Goal: Task Accomplishment & Management: Use online tool/utility

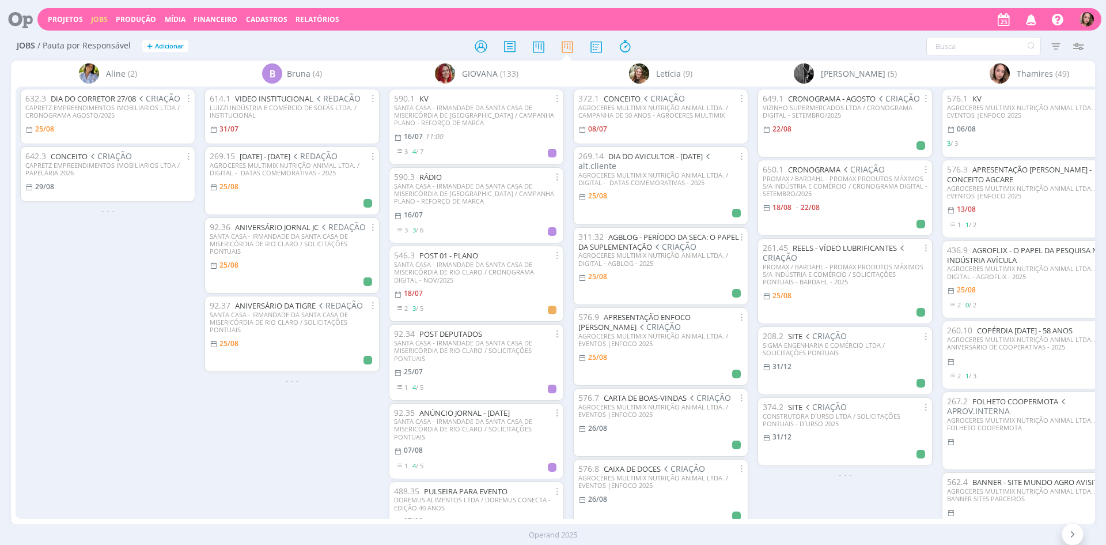
click at [666, 74] on span "Letícia" at bounding box center [668, 73] width 25 height 12
click at [646, 74] on img at bounding box center [639, 73] width 20 height 20
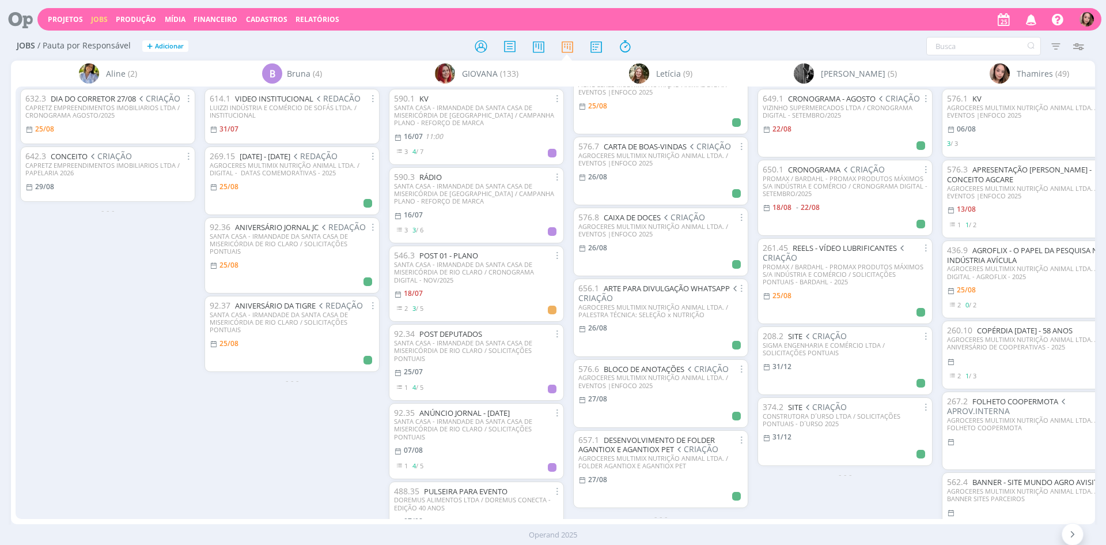
scroll to position [262, 0]
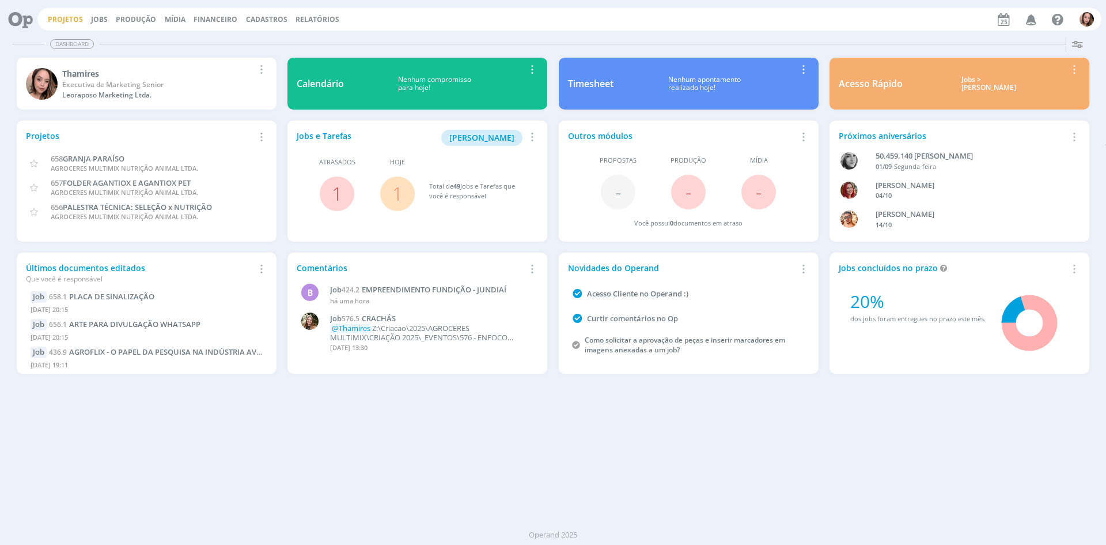
click at [61, 18] on link "Projetos" at bounding box center [65, 19] width 35 height 10
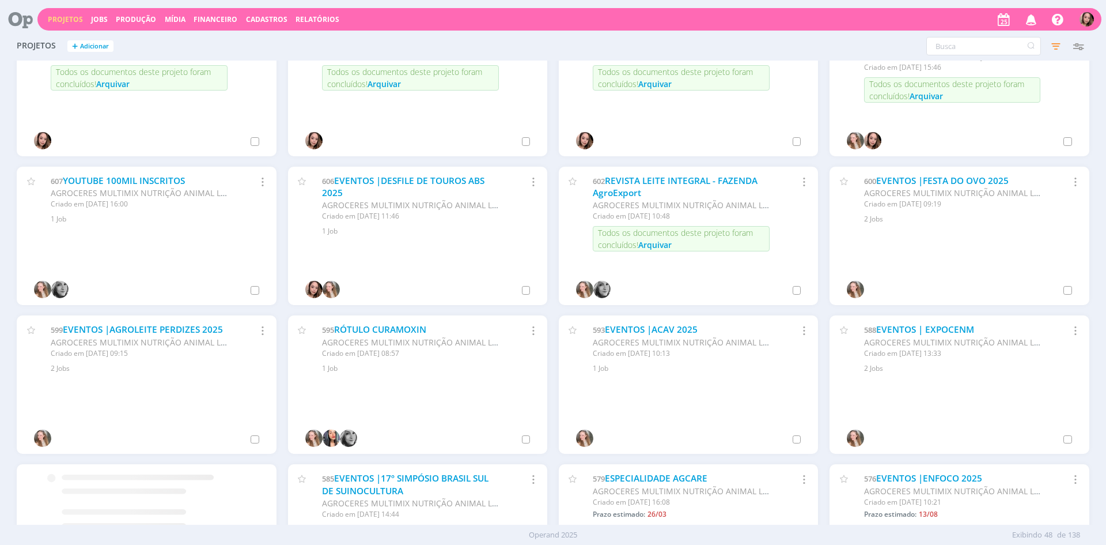
scroll to position [583, 0]
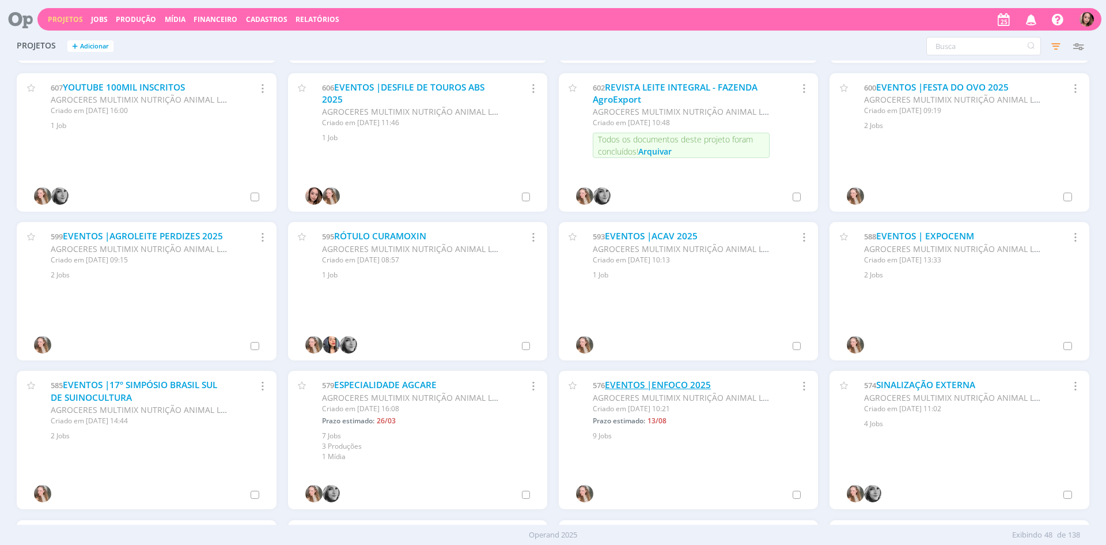
click at [667, 389] on link "EVENTOS |ENFOCO 2025" at bounding box center [658, 385] width 106 height 12
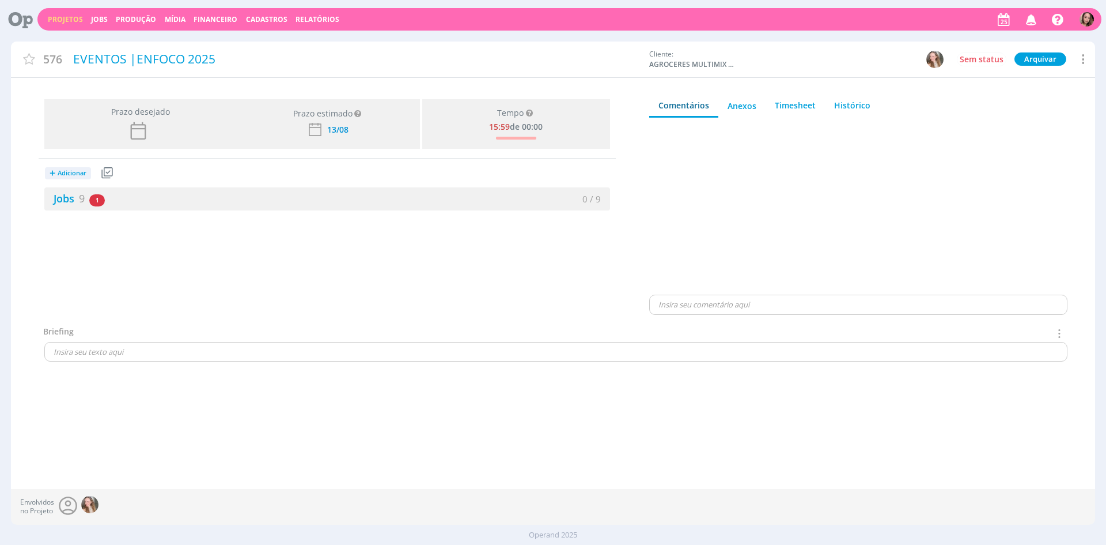
drag, startPoint x: 123, startPoint y: 196, endPoint x: 691, endPoint y: 228, distance: 568.4
click at [123, 196] on div "Jobs 9 1 atrasado" at bounding box center [185, 199] width 283 height 16
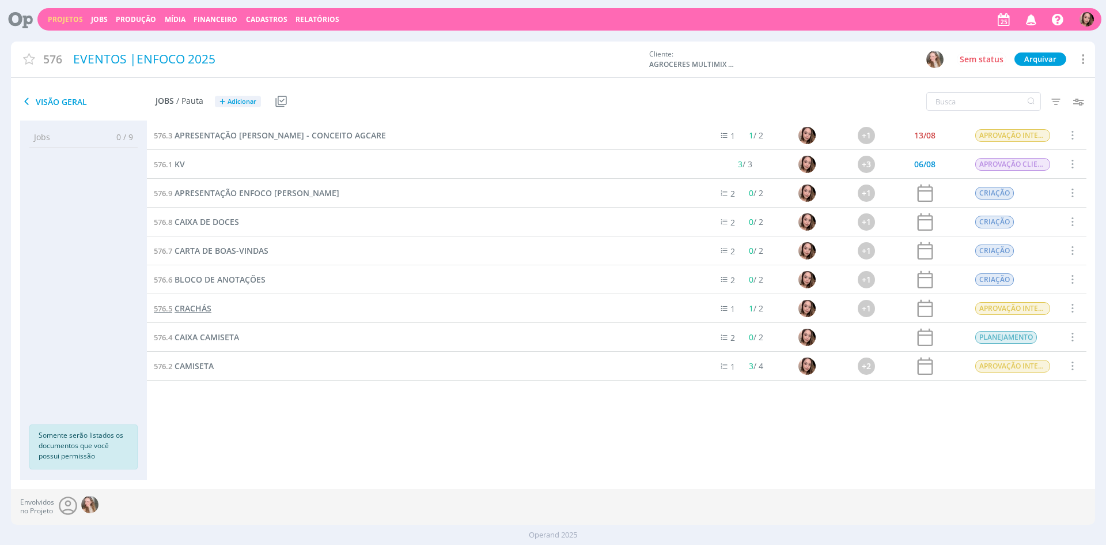
click at [184, 305] on span "CRACHÁS" at bounding box center [193, 308] width 37 height 11
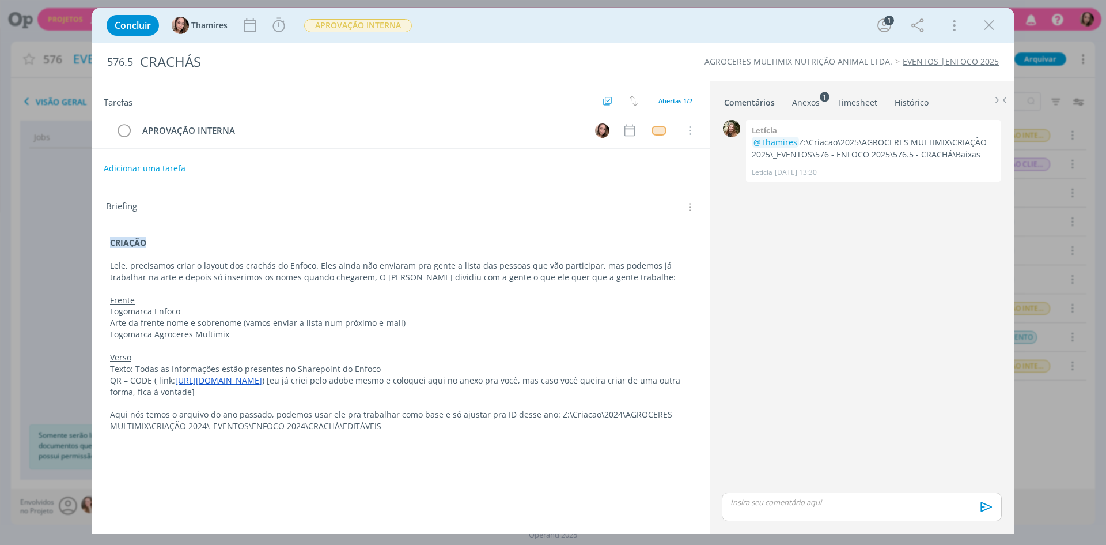
click at [111, 244] on strong "CRIAÇÃO" at bounding box center [128, 242] width 36 height 11
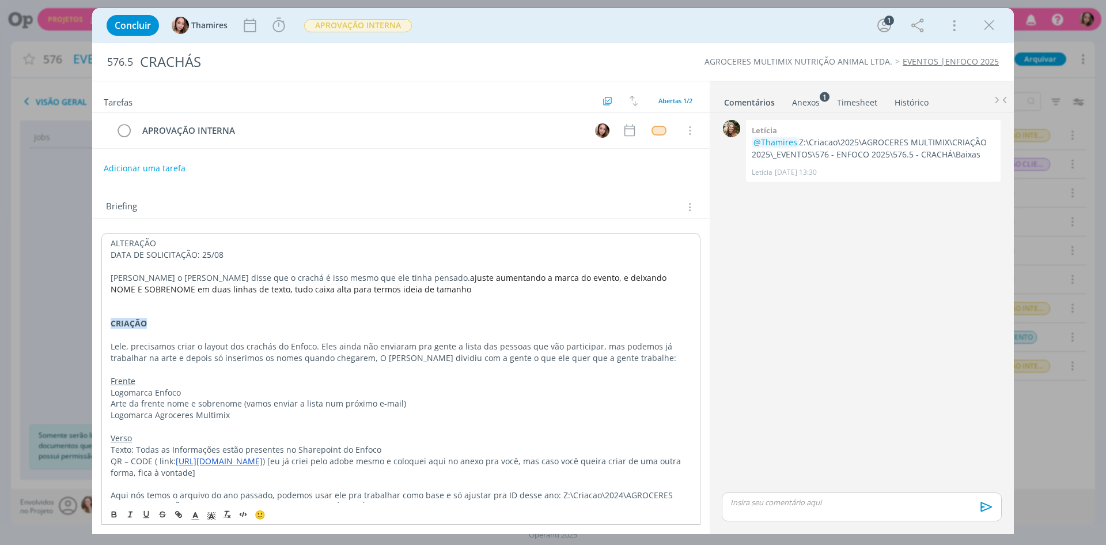
click at [369, 277] on span "ajuste aumentando a marca do evento, e deixando NOME E SOBRENOME em duas linhas…" at bounding box center [390, 283] width 558 height 22
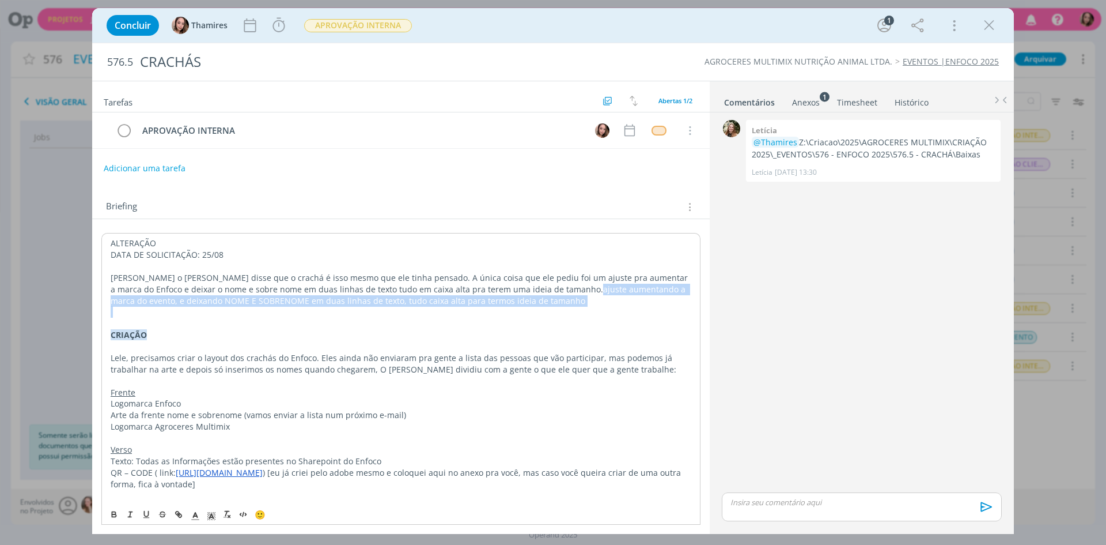
drag, startPoint x: 479, startPoint y: 290, endPoint x: 491, endPoint y: 312, distance: 25.5
click at [491, 312] on div "ALTERAÇÃO DATA DE SOLICITAÇÃO: 25/08 Lele. o Alex disse que o crachá é isso mes…" at bounding box center [400, 380] width 599 height 295
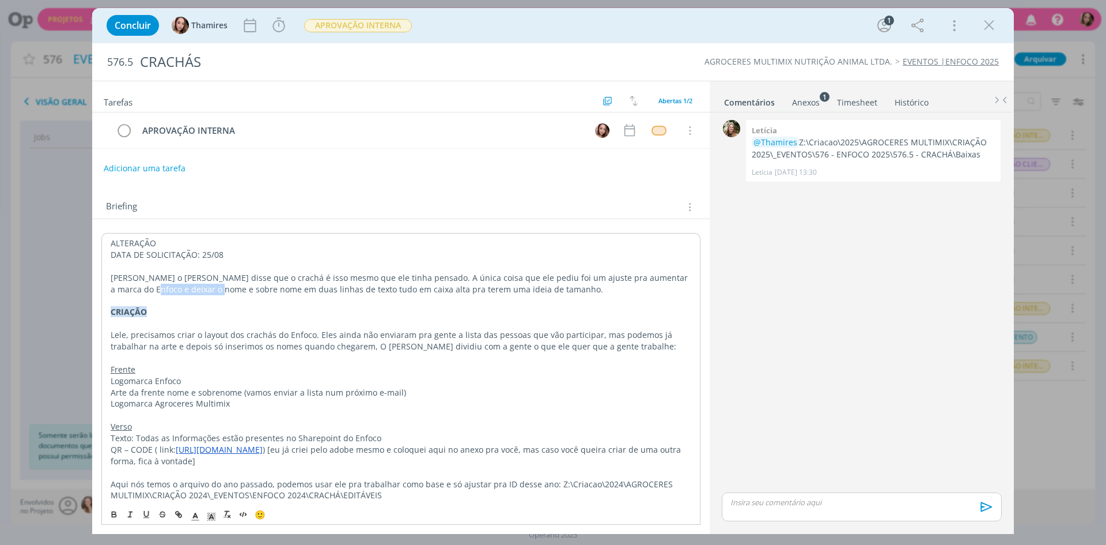
drag, startPoint x: 184, startPoint y: 289, endPoint x: 108, endPoint y: 289, distance: 76.6
click at [108, 289] on div "ALTERAÇÃO DATA DE SOLICITAÇÃO: 25/08 Lele. o Alex disse que o crachá é isso mes…" at bounding box center [400, 369] width 599 height 272
click at [130, 247] on p "ALTERAÇÃO" at bounding box center [401, 243] width 581 height 12
click at [133, 241] on p "ALTERAÇÃO" at bounding box center [401, 243] width 581 height 12
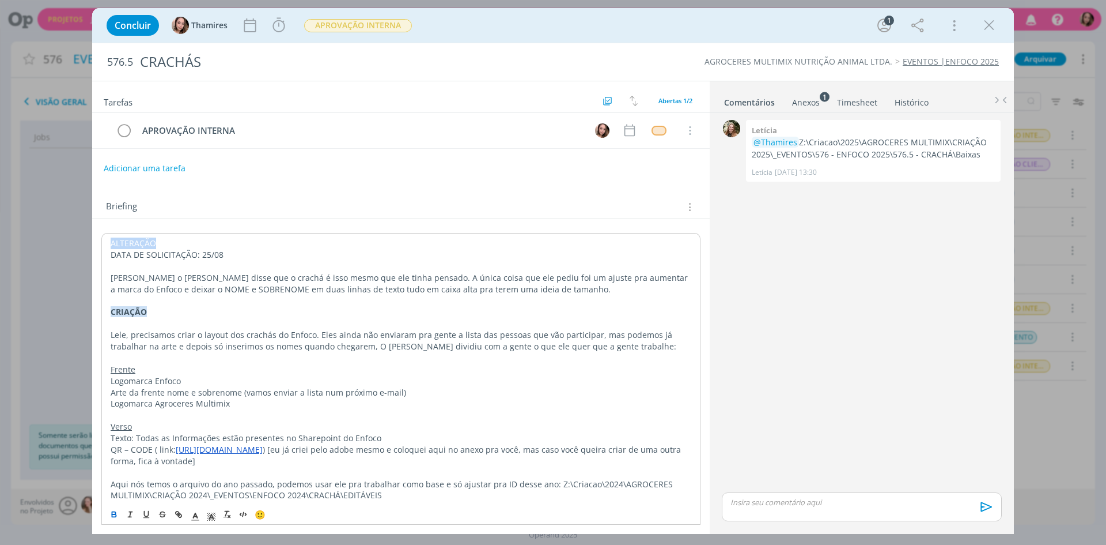
click at [114, 516] on icon "dialog" at bounding box center [113, 513] width 9 height 9
click at [208, 517] on icon "dialog" at bounding box center [211, 516] width 10 height 10
click at [224, 464] on span "dialog" at bounding box center [224, 463] width 9 height 9
click at [138, 260] on p "DATA DE SOLICITAÇÃO: 25/08" at bounding box center [401, 255] width 581 height 12
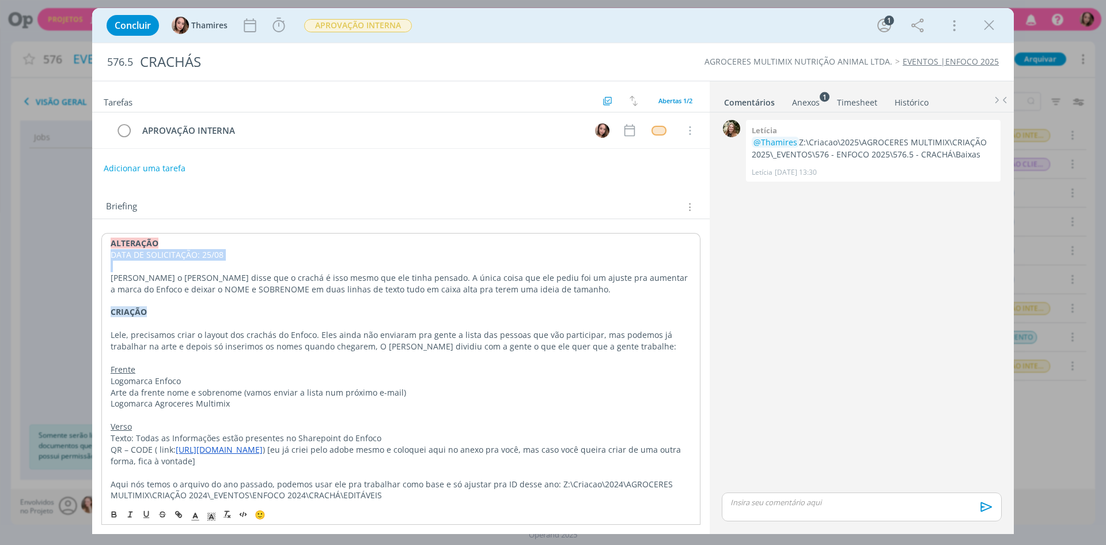
click at [138, 260] on p "DATA DE SOLICITAÇÃO: 25/08" at bounding box center [401, 255] width 581 height 12
click at [110, 513] on icon "dialog" at bounding box center [113, 513] width 9 height 9
click at [342, 345] on p "Lele, precisamos criar o layout dos crachás do Enfoco. Eles ainda não enviaram …" at bounding box center [401, 340] width 581 height 23
click at [142, 267] on p "dialog" at bounding box center [401, 266] width 581 height 12
click at [133, 169] on button "Adicionar uma tarefa" at bounding box center [144, 168] width 82 height 20
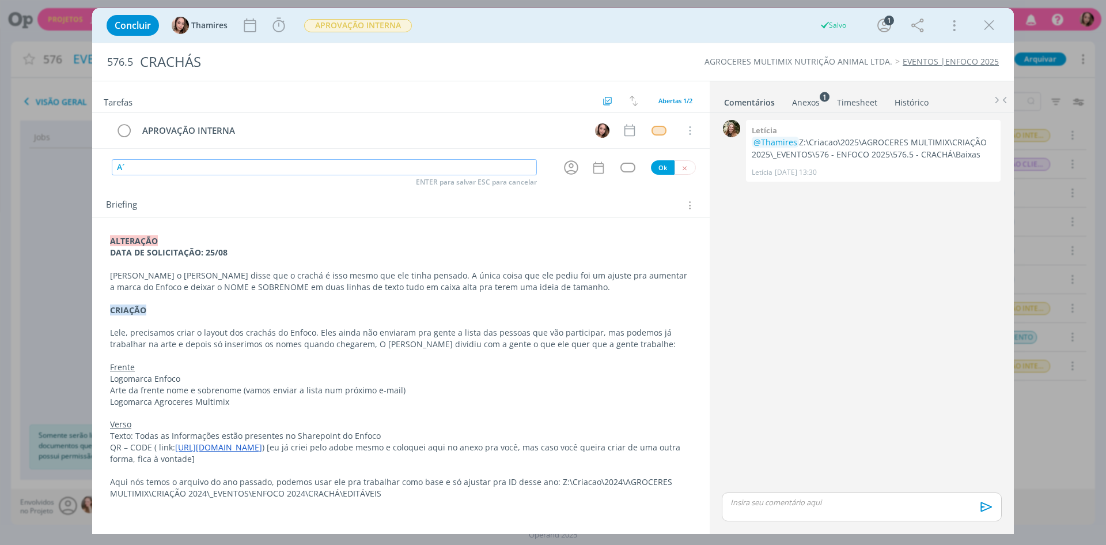
type input "A"
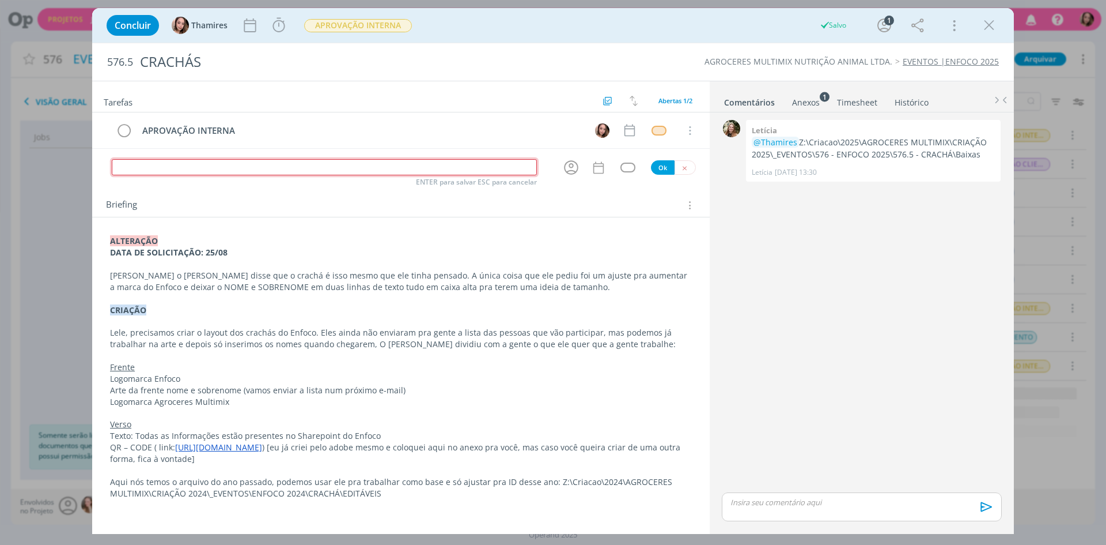
type input "R"
click at [528, 285] on p "Lele. o Alex disse que o crachá é isso mesmo que ele tinha pensado. A única coi…" at bounding box center [401, 281] width 582 height 23
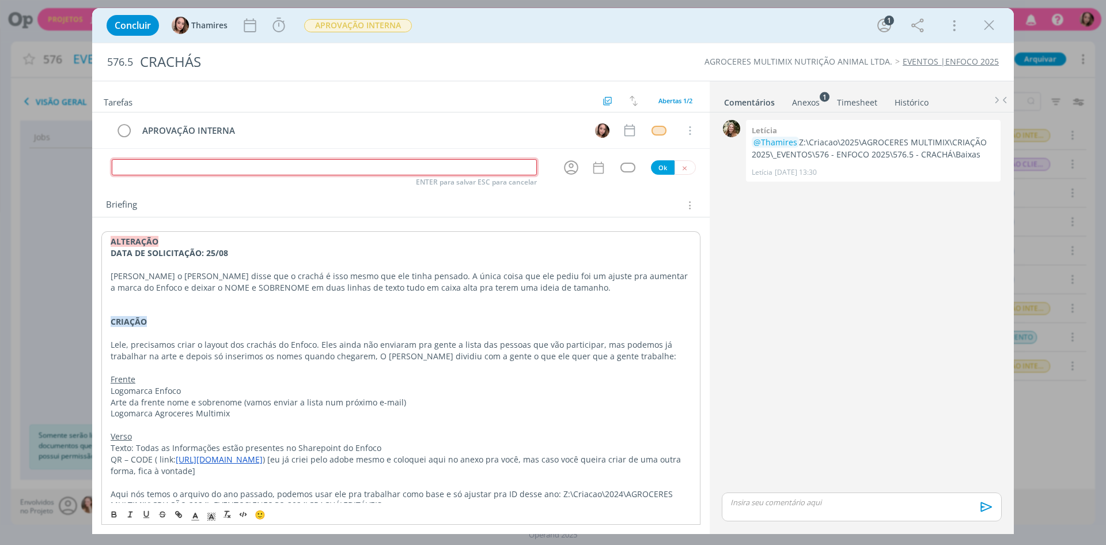
click at [243, 169] on input "dialog" at bounding box center [324, 167] width 425 height 16
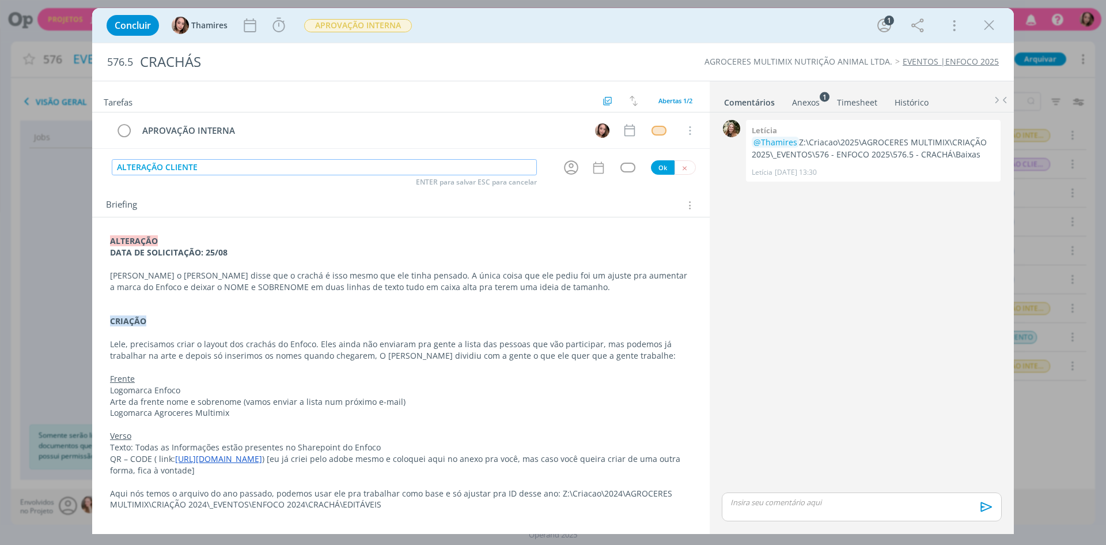
type input "ALTERAÇÃO CLIENTE"
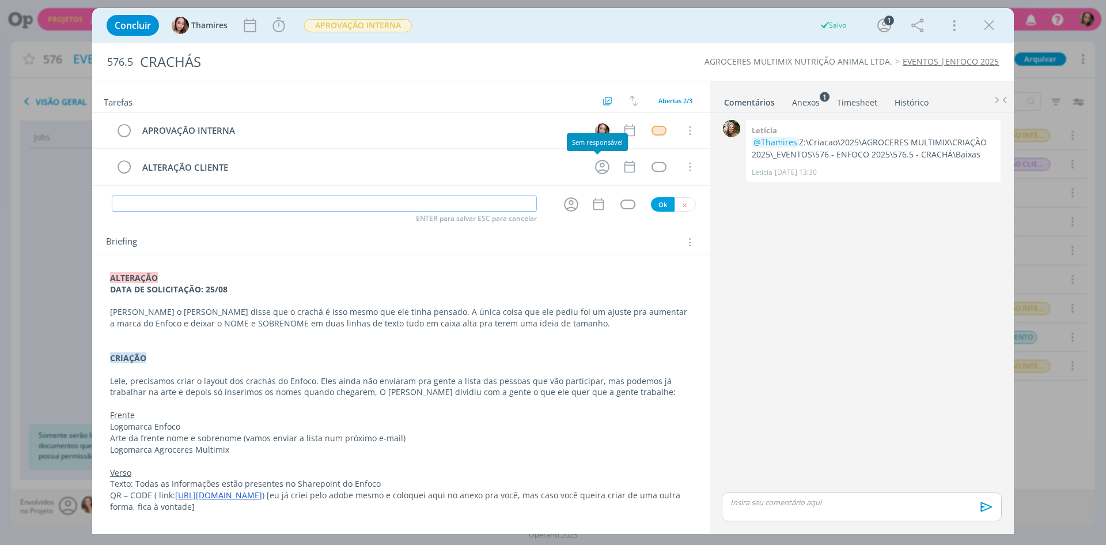
click at [595, 162] on icon "dialog" at bounding box center [602, 167] width 14 height 14
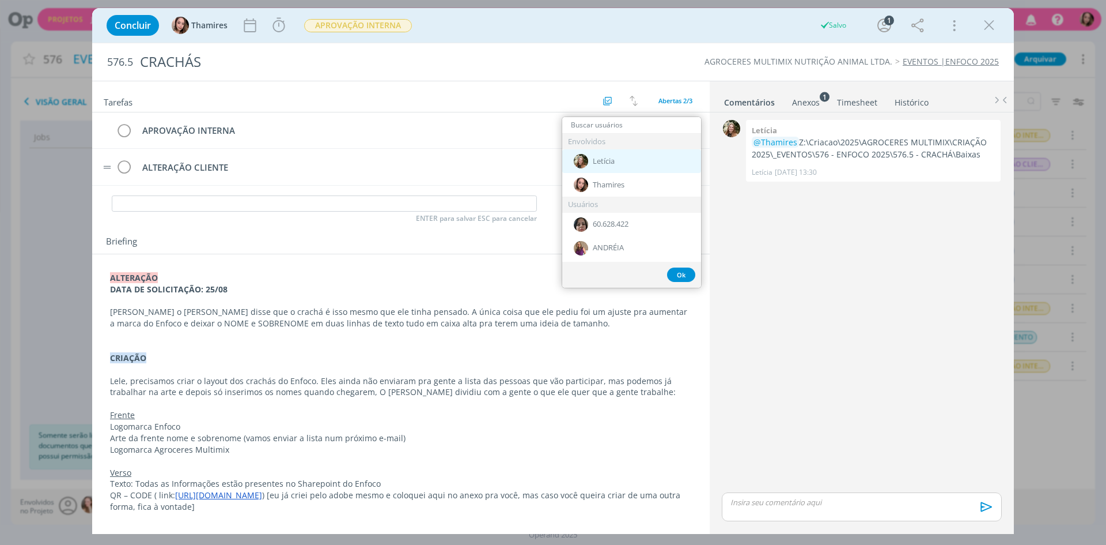
click at [641, 165] on div "Letícia" at bounding box center [631, 161] width 139 height 24
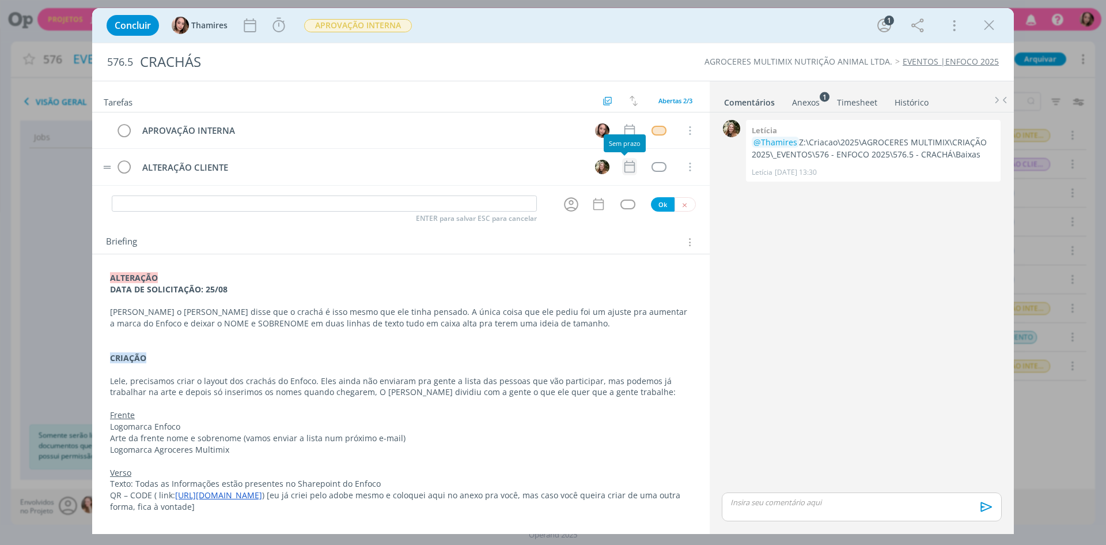
click at [623, 168] on icon "dialog" at bounding box center [629, 166] width 15 height 15
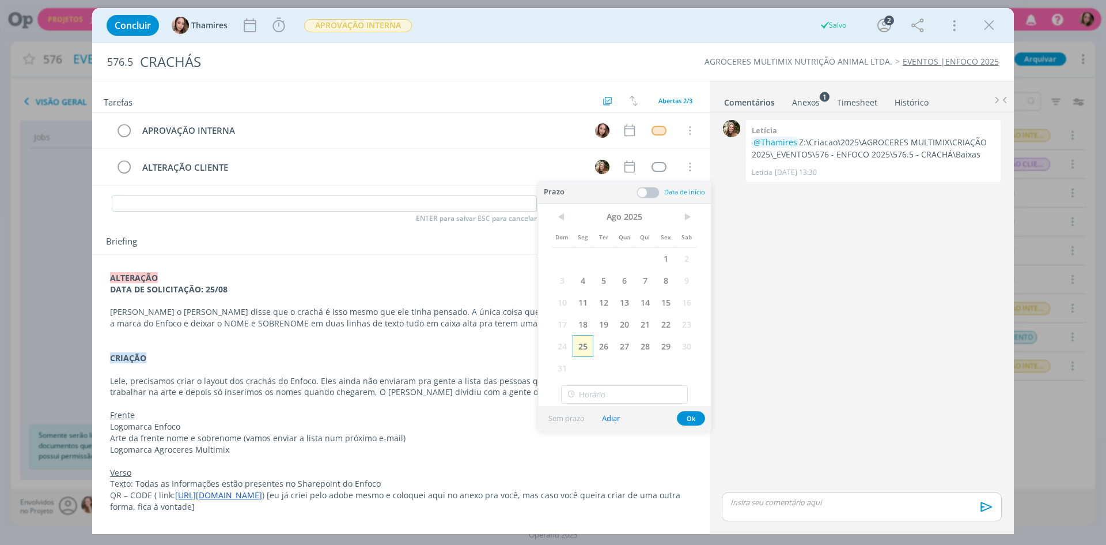
click at [581, 343] on span "25" at bounding box center [583, 346] width 21 height 22
click at [685, 419] on button "Ok" at bounding box center [691, 418] width 28 height 14
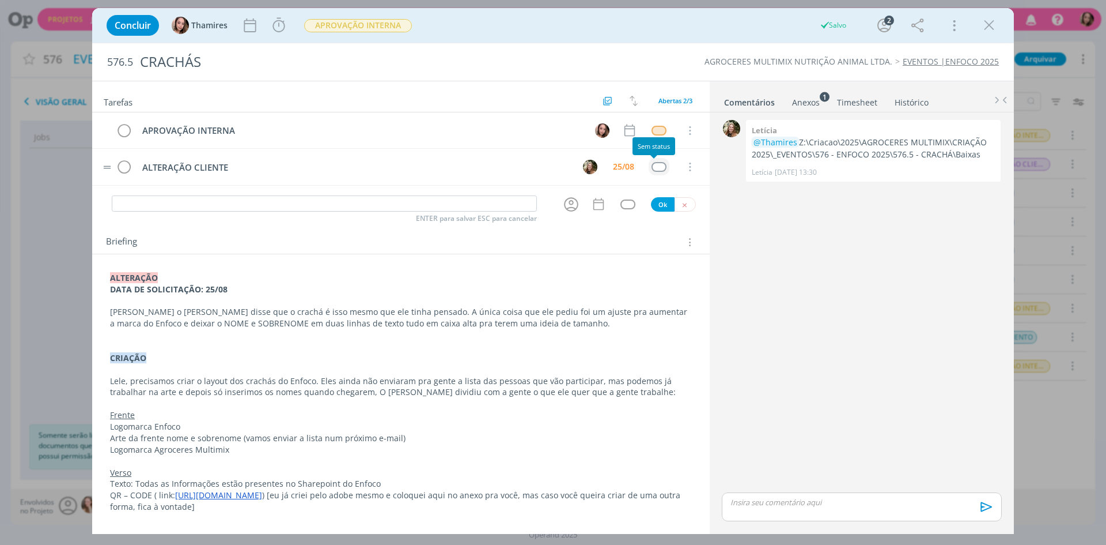
click at [652, 170] on div "dialog" at bounding box center [659, 167] width 14 height 10
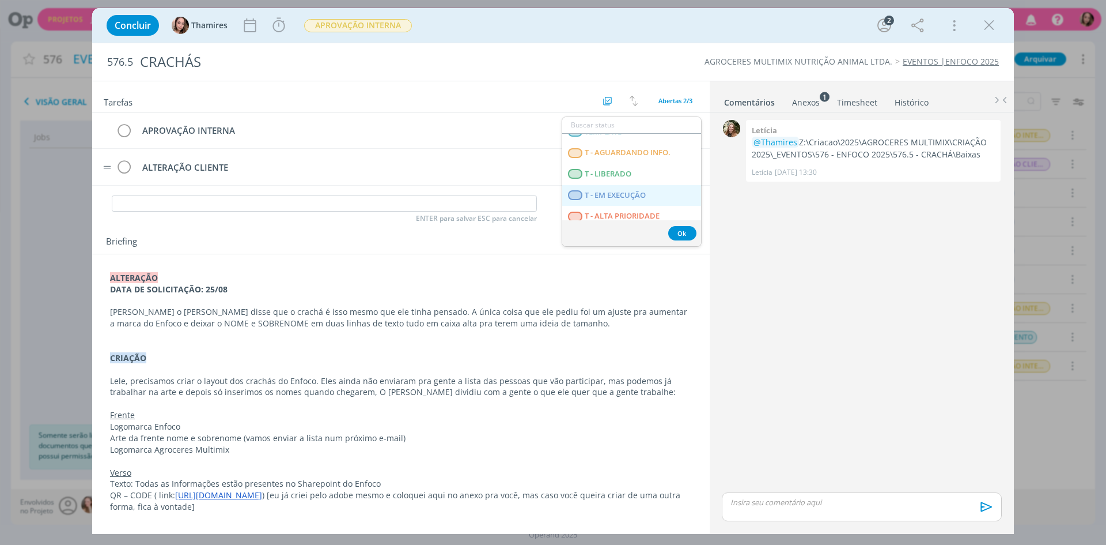
scroll to position [288, 0]
drag, startPoint x: 625, startPoint y: 175, endPoint x: 620, endPoint y: 181, distance: 7.8
click at [625, 175] on span "T - LIBERADO" at bounding box center [608, 172] width 47 height 9
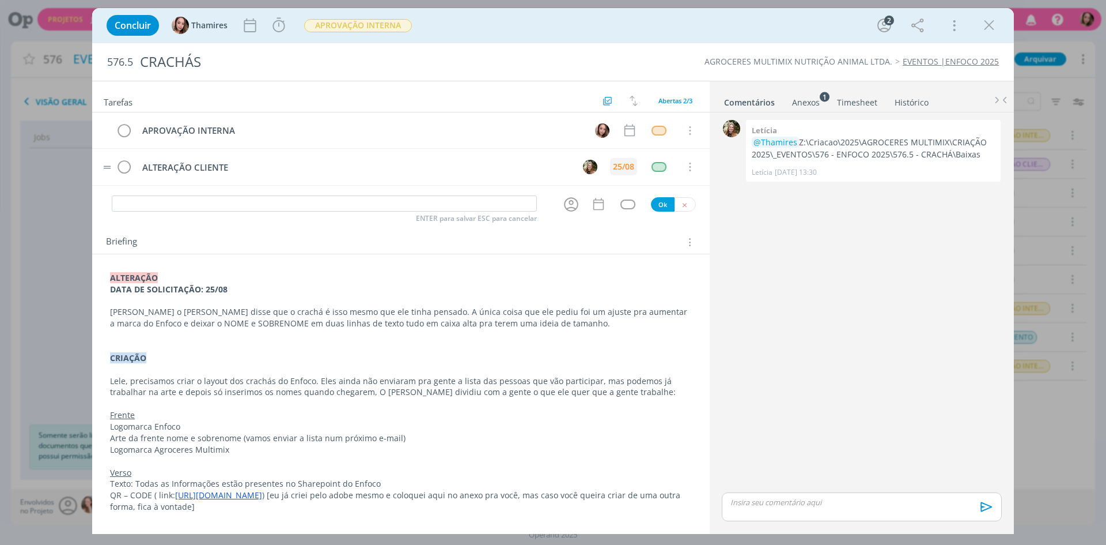
click at [617, 172] on div "25/08" at bounding box center [623, 166] width 27 height 17
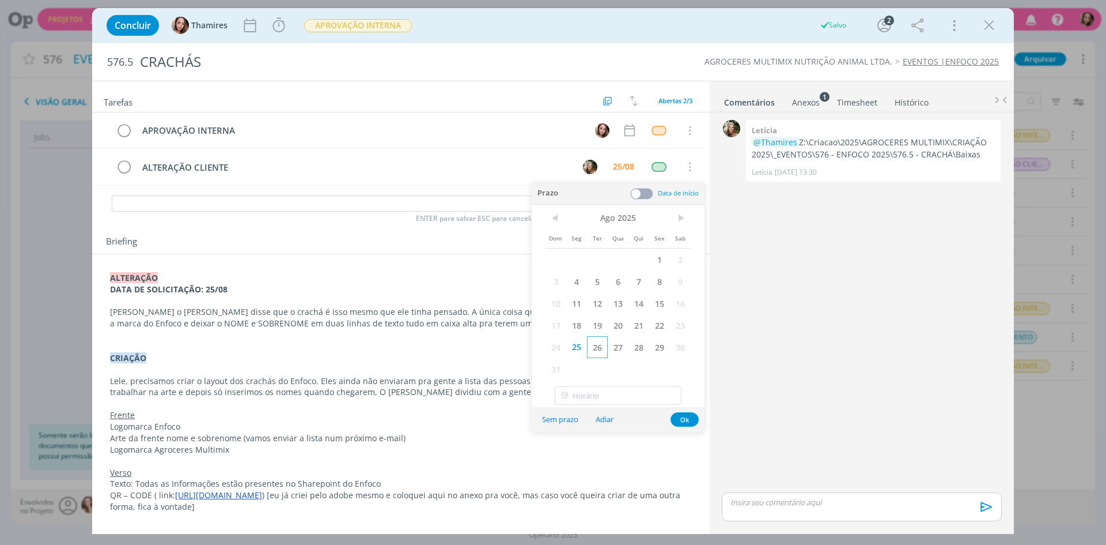
click at [598, 345] on span "26" at bounding box center [597, 347] width 21 height 22
click at [683, 417] on button "Ok" at bounding box center [685, 419] width 28 height 14
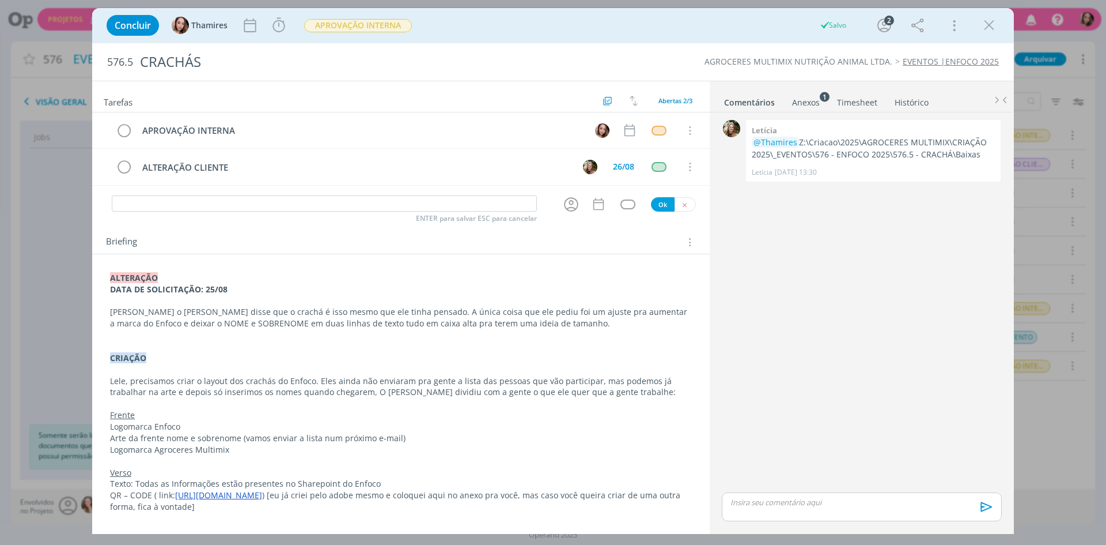
click at [509, 327] on p "Lele. o Alex disse que o crachá é isso mesmo que ele tinha pensado. A única coi…" at bounding box center [401, 317] width 582 height 23
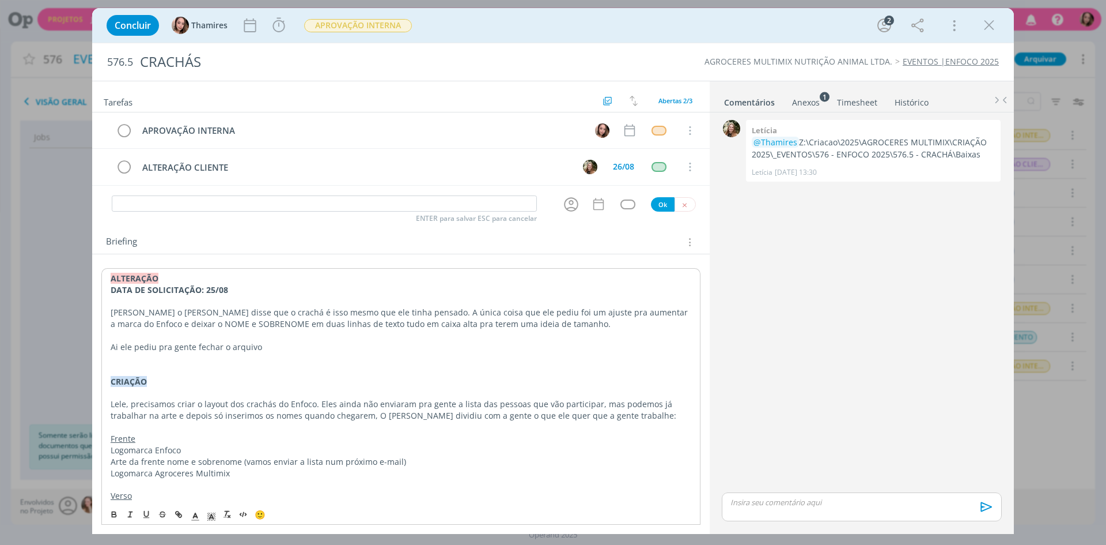
click at [509, 327] on p "Lele. o Alex disse que o crachá é isso mesmo que ele tinha pensado. A única coi…" at bounding box center [401, 318] width 581 height 23
click at [410, 309] on p "Lele. o Alex disse que o crachá é isso mesmo que ele tinha pensado. A única coi…" at bounding box center [401, 318] width 581 height 23
click at [366, 311] on p "Lele. o Alex disse que o crachá é isso mesmo que ele tinha pensado. A única coi…" at bounding box center [401, 318] width 581 height 23
click at [556, 327] on p "Lele. o Alex disse que o crachá é isso mesmo que ele tinha pensado. A única coi…" at bounding box center [401, 318] width 581 height 23
click at [168, 320] on p "Lele. o Alex disse que o crachá é isso mesmo que ele tinha pensado. A única coi…" at bounding box center [401, 318] width 581 height 23
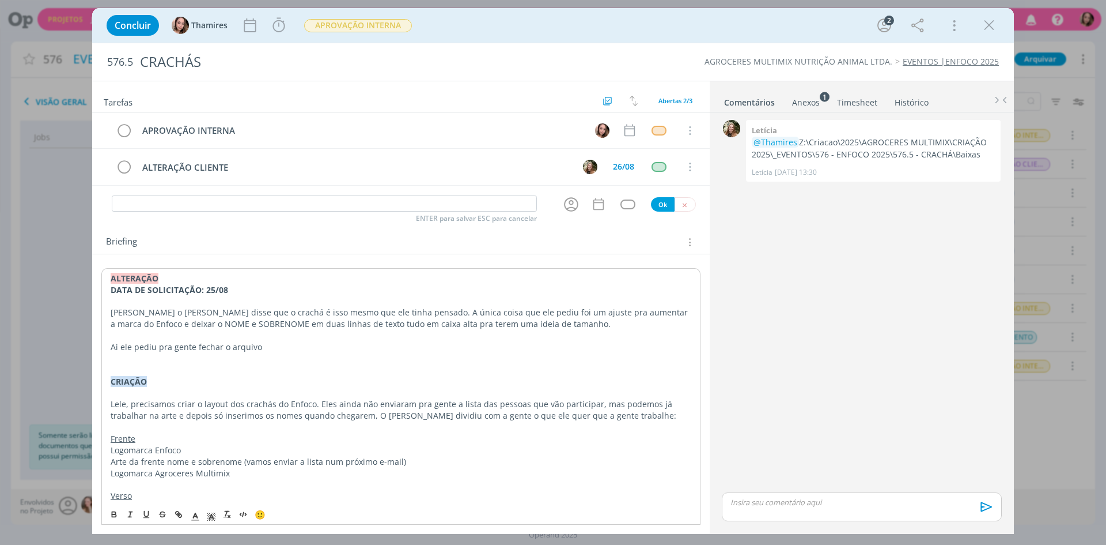
click at [517, 316] on p "Lele. o Alex disse que o crachá é isso mesmo que ele tinha pensado. A única coi…" at bounding box center [401, 318] width 581 height 23
click at [583, 315] on p "Lele. o Alex disse que o crachá é isso mesmo que ele tinha pensado. A única coi…" at bounding box center [401, 318] width 581 height 23
click at [395, 312] on p "Lele. o Alex disse que o crachá é isso mesmo que ele tinha pensado. A única coi…" at bounding box center [401, 318] width 581 height 23
drag, startPoint x: 373, startPoint y: 312, endPoint x: 470, endPoint y: 311, distance: 97.4
click at [375, 312] on p "Lele. o Alex disse que o crachá é isso mesmo que ele tinha pensado. A única coi…" at bounding box center [401, 318] width 581 height 23
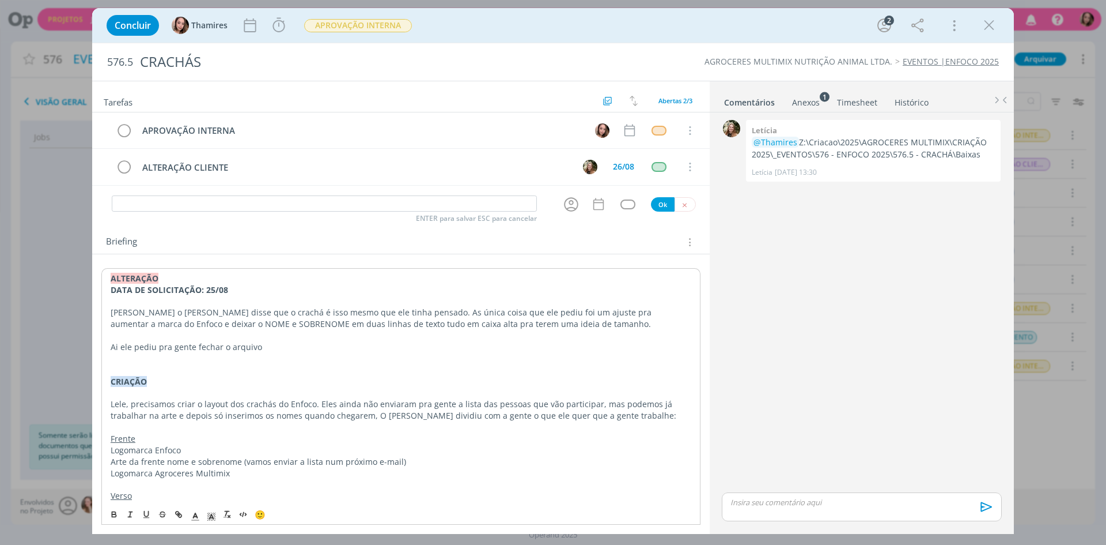
click at [395, 311] on p "Lele. o Alex disse que o crachá é isso mesmo que ele tinha pensado. As única co…" at bounding box center [401, 318] width 581 height 23
click at [399, 311] on p "Lele. o Alex disse que o crachá é isso mesmo que ele tinha pensado. As única co…" at bounding box center [401, 318] width 581 height 23
click at [425, 313] on p "Lele. o Alex disse que o crachá é isso mesmo que ele tinha pensado. As únicas c…" at bounding box center [401, 318] width 581 height 23
click at [540, 314] on p "Lele. o Alex disse que o crachá é isso mesmo que ele tinha pensado. As únicas c…" at bounding box center [401, 318] width 581 height 23
drag, startPoint x: 501, startPoint y: 309, endPoint x: 588, endPoint y: 309, distance: 87.0
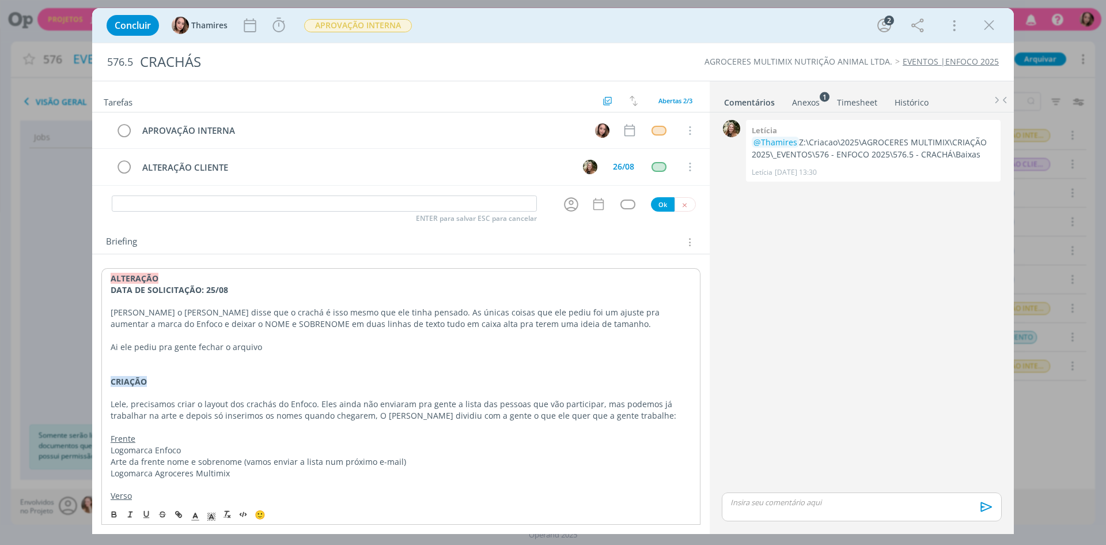
click at [502, 309] on p "Lele. o Alex disse que o crachá é isso mesmo que ele tinha pensado. As únicas c…" at bounding box center [401, 318] width 581 height 23
click at [588, 309] on p "Lele. o Alex disse que o crachá é isso mesmo que ele tinha pensado. As únicas c…" at bounding box center [401, 318] width 581 height 23
click at [672, 309] on p "Lele. o Alex disse que o crachá é isso mesmo que ele tinha pensado. As únicas c…" at bounding box center [401, 318] width 581 height 23
click at [528, 313] on p "Lele. o Alex disse que o crachá é isso mesmo que ele tinha pensado. As únicas c…" at bounding box center [401, 318] width 581 height 23
drag, startPoint x: 531, startPoint y: 313, endPoint x: 496, endPoint y: 313, distance: 35.7
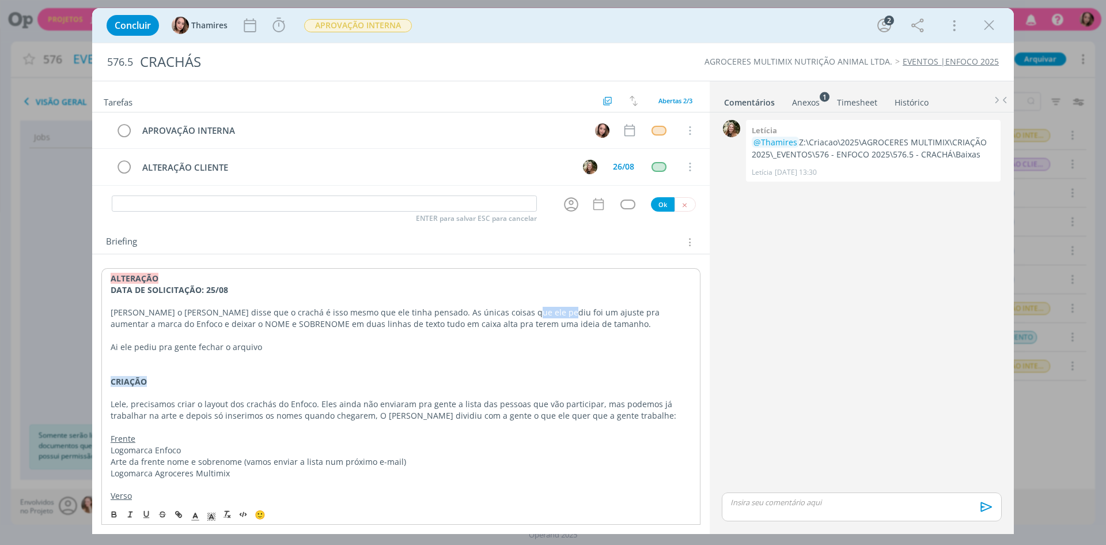
click at [496, 313] on p "Lele. o Alex disse que o crachá é isso mesmo que ele tinha pensado. As únicas c…" at bounding box center [401, 318] width 581 height 23
click at [179, 320] on p "Lele. o Alex disse que o crachá é isso mesmo que ele tinha pensado. As únicas c…" at bounding box center [401, 318] width 581 height 23
click at [627, 314] on p "Lele. o Alex disse que o crachá é isso mesmo que ele tinha pensado. As únicas c…" at bounding box center [401, 318] width 581 height 23
click at [496, 310] on p "Lele. o Alex disse que o crachá é isso mesmo que ele tinha pensado. As únicas c…" at bounding box center [401, 318] width 581 height 23
click at [258, 325] on p "- Aumentar a marca do Enfoco deixar o NOME e SOBRENOME em duas linhas de texto …" at bounding box center [401, 324] width 581 height 12
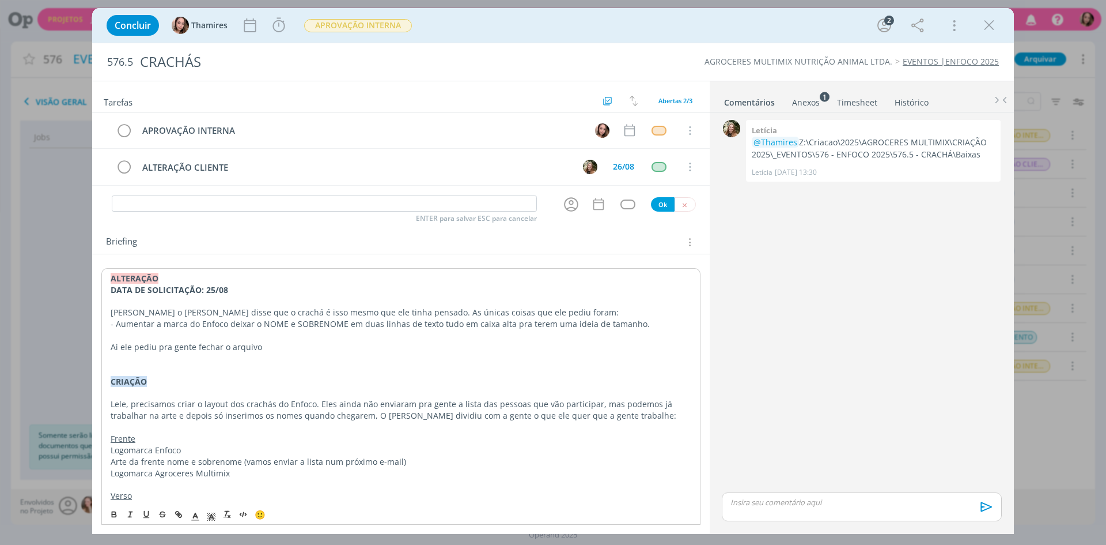
drag, startPoint x: 228, startPoint y: 326, endPoint x: 283, endPoint y: 327, distance: 55.9
click at [232, 326] on p "- Aumentar a marca do Enfoco deixar o NOME e SOBRENOME em duas linhas de texto …" at bounding box center [401, 324] width 581 height 12
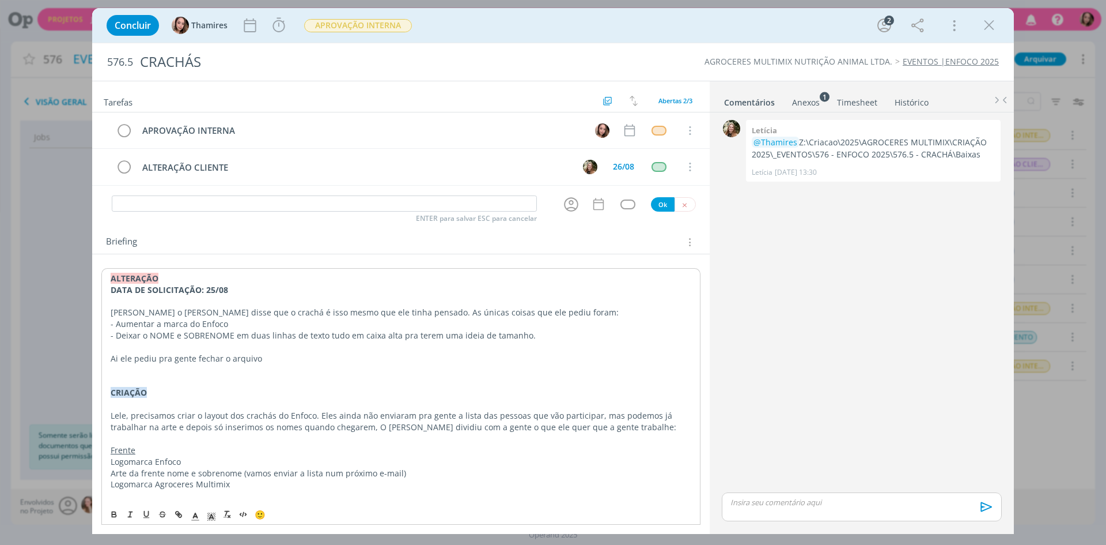
click at [354, 337] on p "- Deixar o NOME e SOBRENOME em duas linhas de texto tudo em caixa alta pra tere…" at bounding box center [401, 336] width 581 height 12
click at [506, 337] on p "- Deixar o NOME e SOBRENOME em duas linhas de texto tudo em caixa alta pra tere…" at bounding box center [401, 336] width 581 height 12
click at [591, 335] on p "- Deixar o NOME e SOBRENOME em duas linhas de texto tudo em caixa alta pra tere…" at bounding box center [401, 336] width 581 height 12
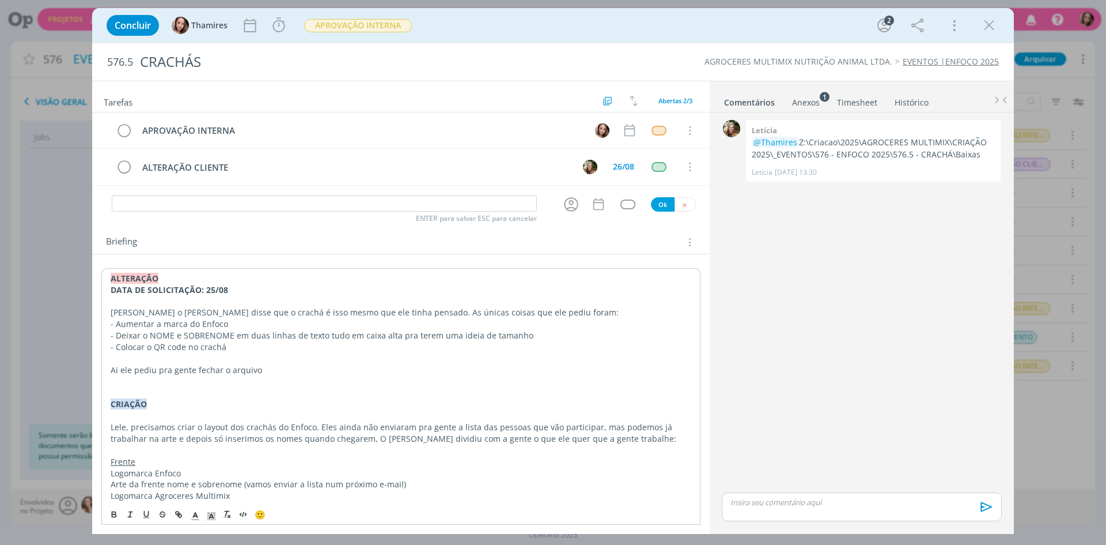
click at [141, 380] on p "dialog" at bounding box center [401, 382] width 581 height 12
click at [297, 379] on p "dialog" at bounding box center [401, 382] width 581 height 12
click at [304, 373] on p "Ai ele pediu pra gente fechar o arquivo" at bounding box center [401, 370] width 581 height 12
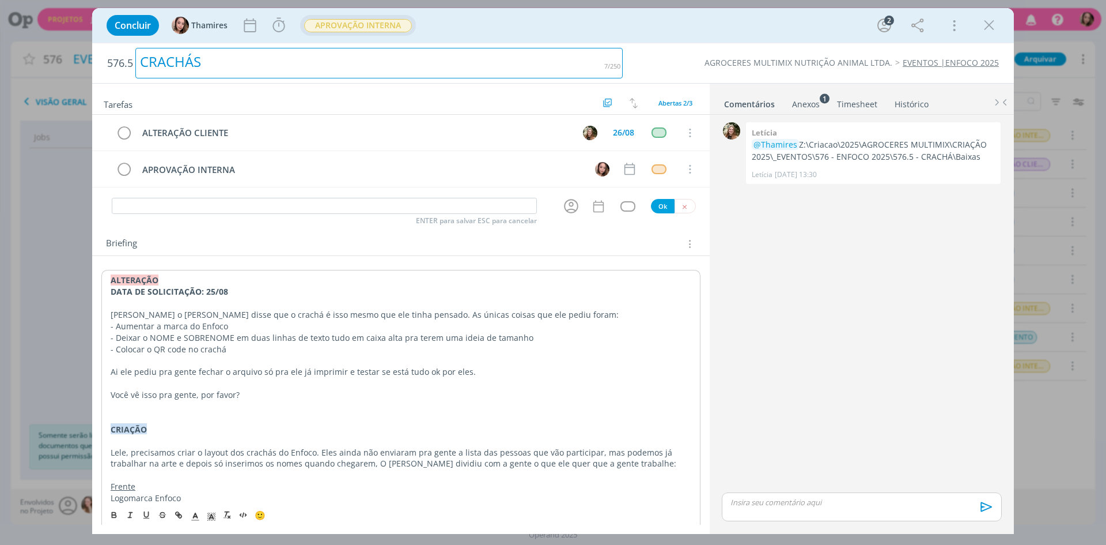
drag, startPoint x: 344, startPoint y: 46, endPoint x: 349, endPoint y: 35, distance: 11.9
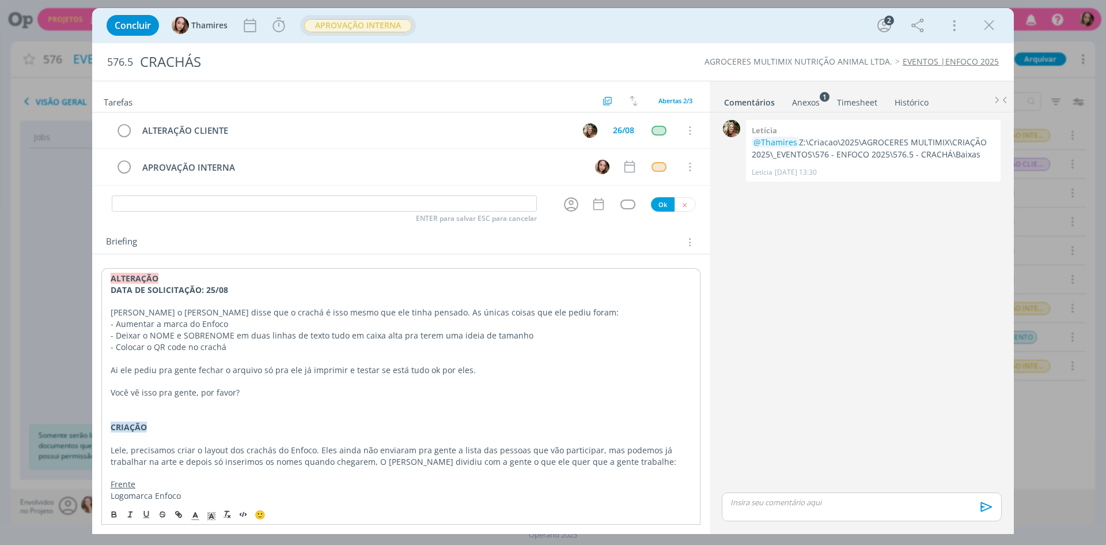
click at [345, 44] on h2 "576.5 CRACHÁS" at bounding box center [365, 61] width 516 height 37
click at [349, 35] on span "APROVAÇÃO INTERNA" at bounding box center [358, 25] width 116 height 21
click at [361, 22] on span "APROVAÇÃO INTERNA" at bounding box center [358, 25] width 108 height 13
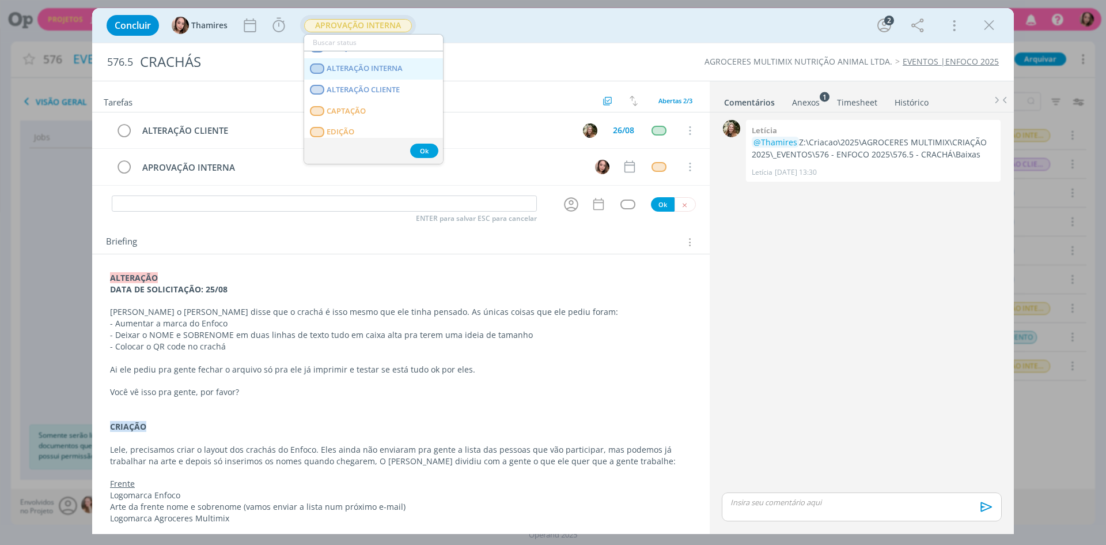
scroll to position [100, 0]
click at [404, 84] on CLIENTE "ALTERAÇÃO CLIENTE" at bounding box center [373, 88] width 139 height 21
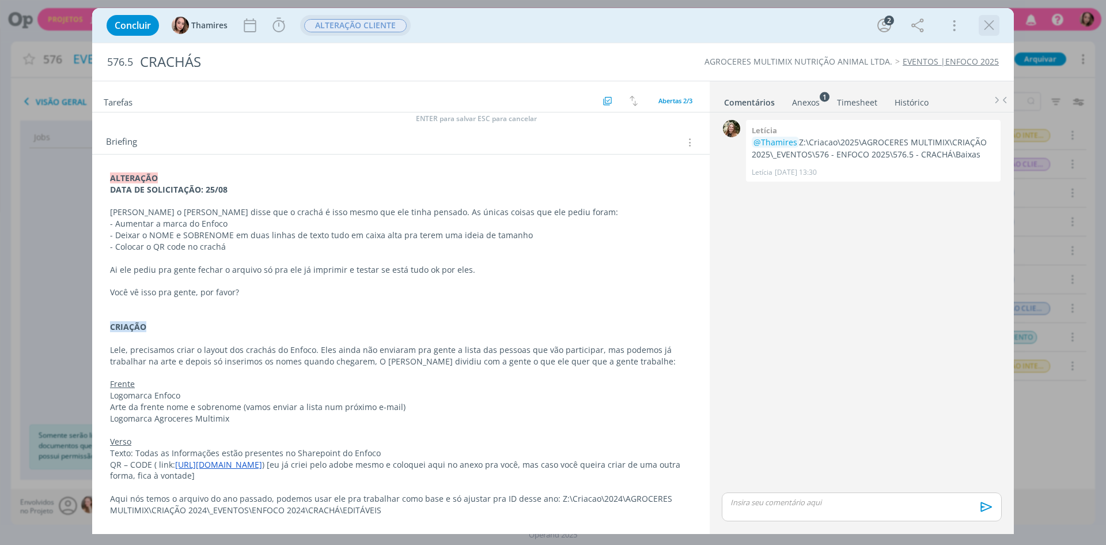
click at [988, 28] on icon "dialog" at bounding box center [989, 25] width 17 height 17
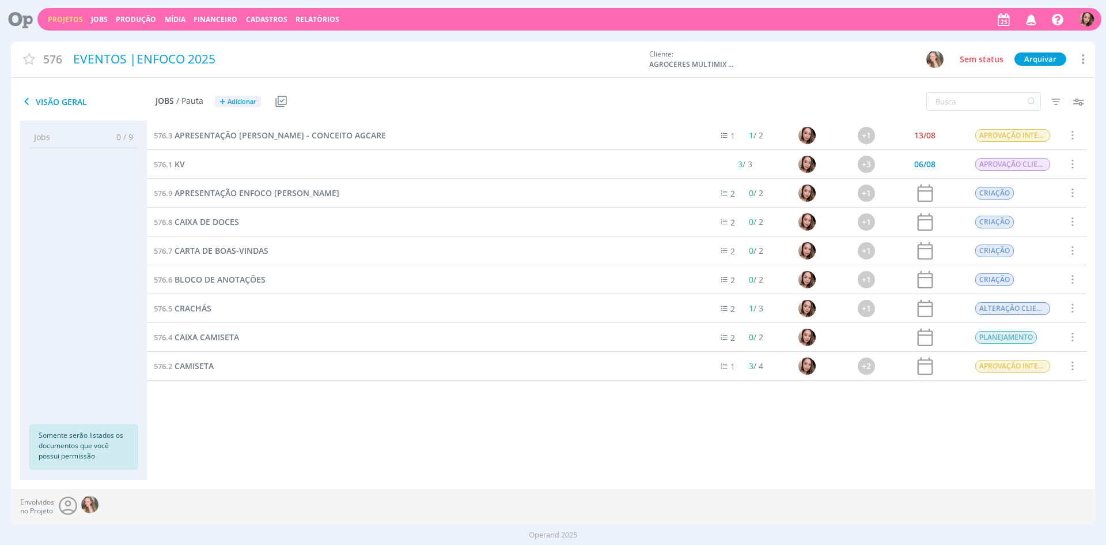
click at [511, 435] on div "576.3 APRESENTAÇÃO RICARDO - CONCEITO AGCARE 1 1 / 2 +1 13/08 APROVAÇÃO INTERNA…" at bounding box center [617, 288] width 940 height 335
click at [241, 101] on span "Adicionar" at bounding box center [242, 101] width 29 height 7
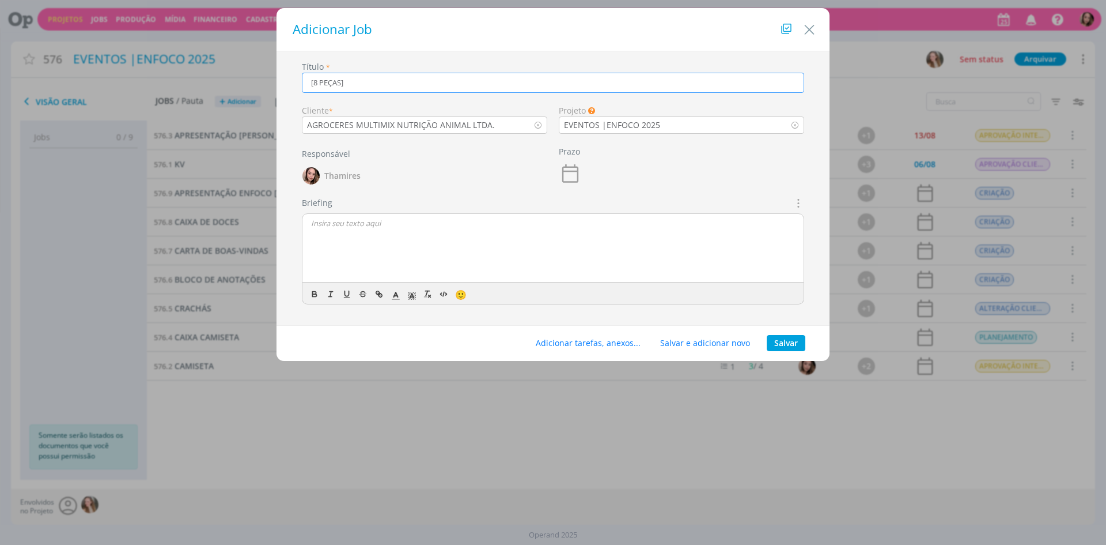
paste input "Comunicados para o time"
type input "[8 PEÇAS] MATERIAIS DIGITAIS | COMUNICADOS PARA O TIME"
click at [392, 251] on div "dialog" at bounding box center [553, 248] width 501 height 69
